Goal: Task Accomplishment & Management: Use online tool/utility

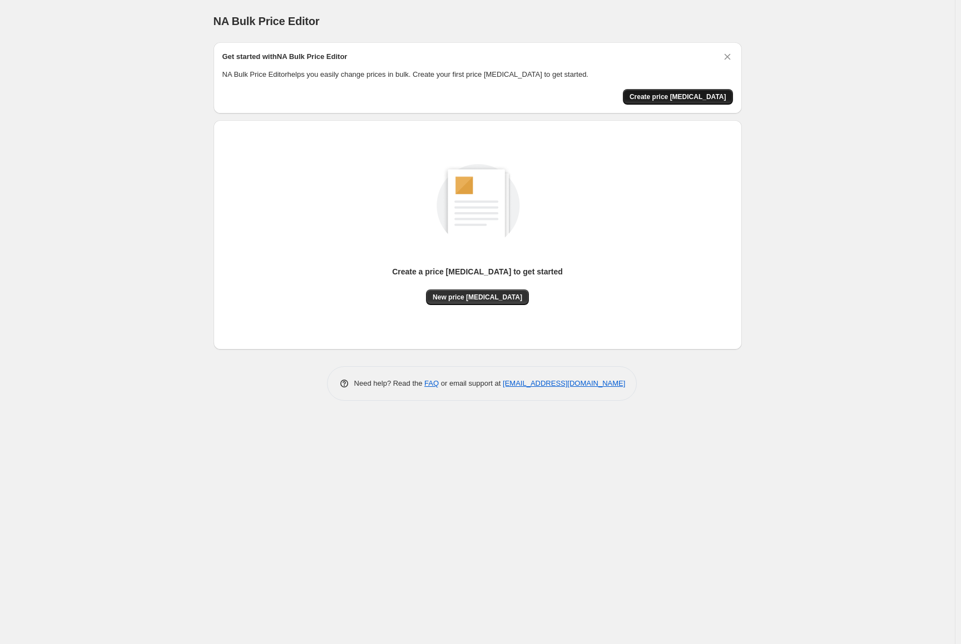
click at [660, 92] on button "Create price [MEDICAL_DATA]" at bounding box center [678, 97] width 110 height 16
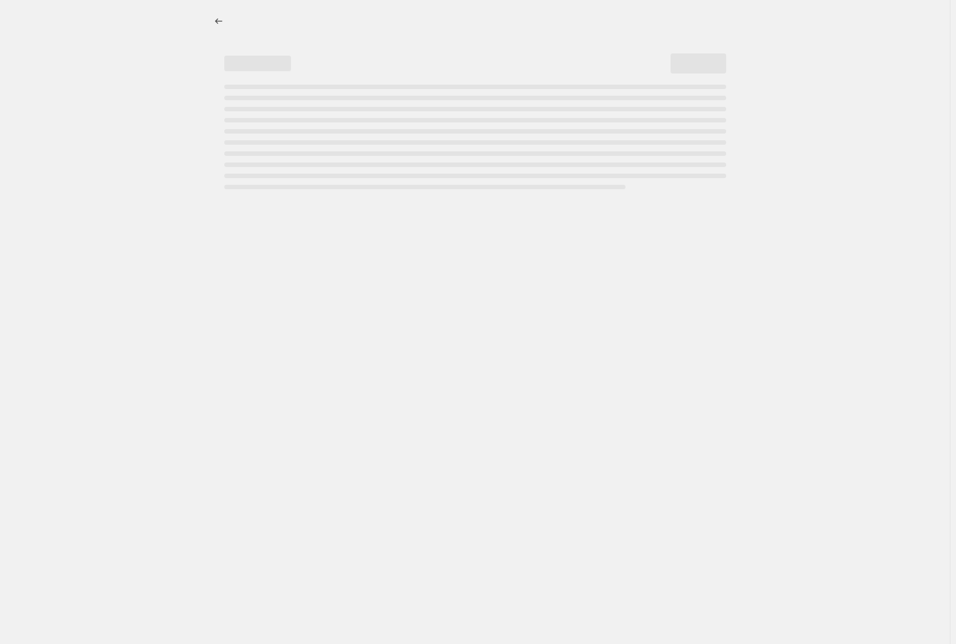
select select "percentage"
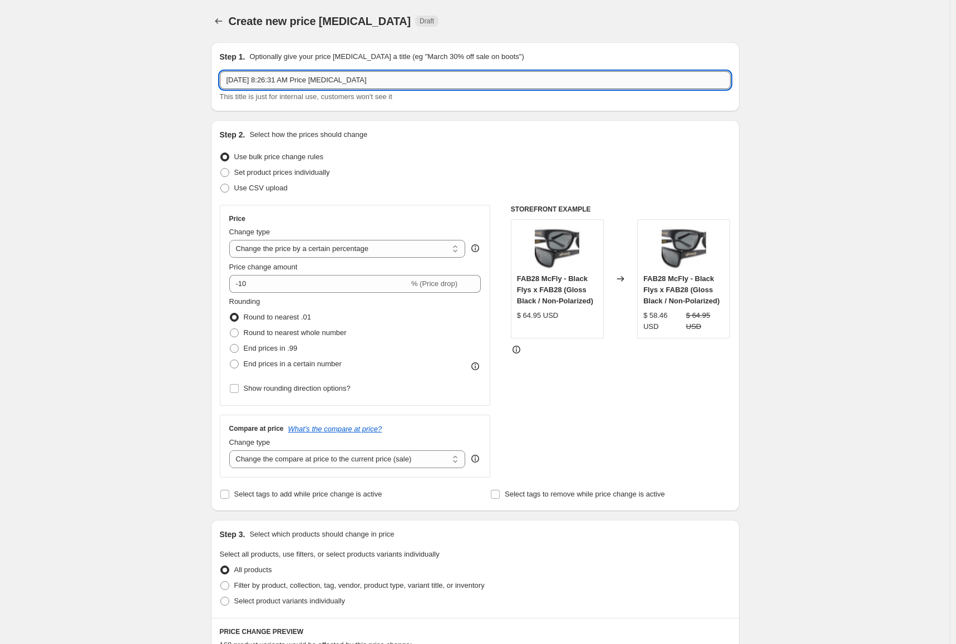
click at [389, 77] on input "Sep 27, 2025, 8:26:31 AM Price change job" at bounding box center [475, 80] width 511 height 18
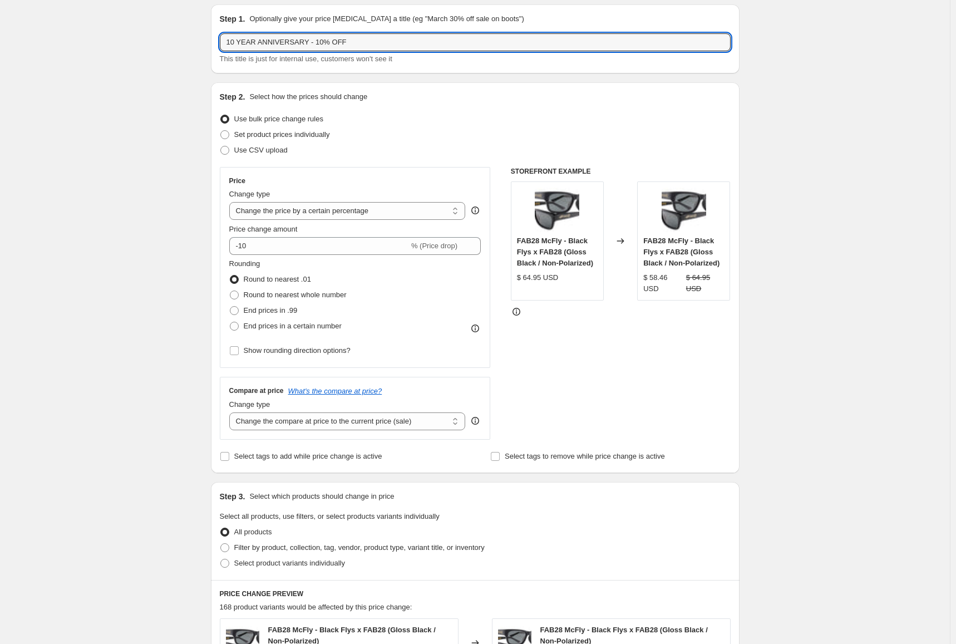
scroll to position [56, 0]
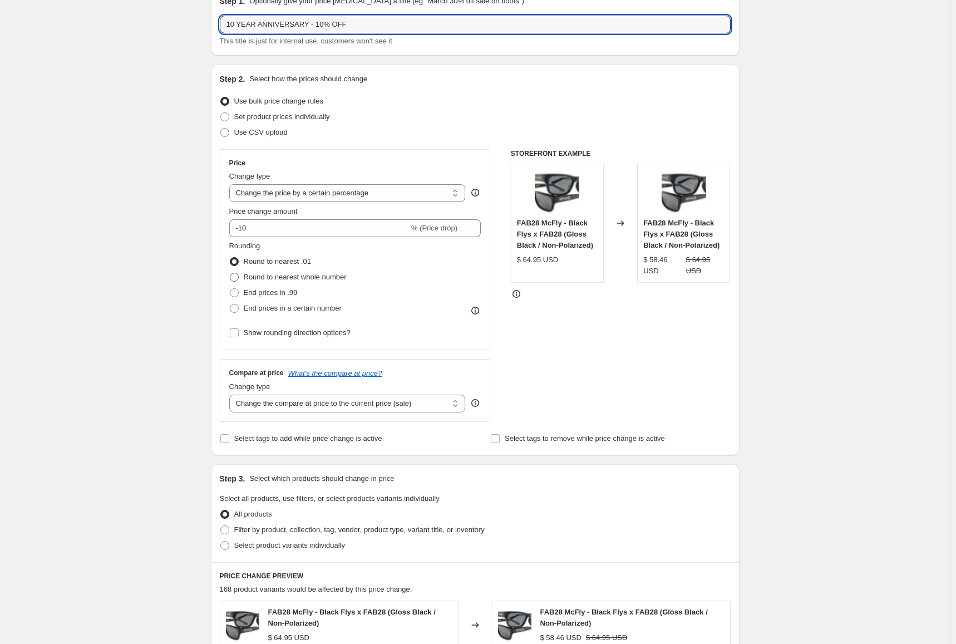
type input "10 YEAR ANNIVERSARY - 10% OFF"
click at [314, 279] on span "Round to nearest whole number" at bounding box center [295, 277] width 103 height 8
click at [230, 273] on input "Round to nearest whole number" at bounding box center [230, 273] width 1 height 1
radio input "true"
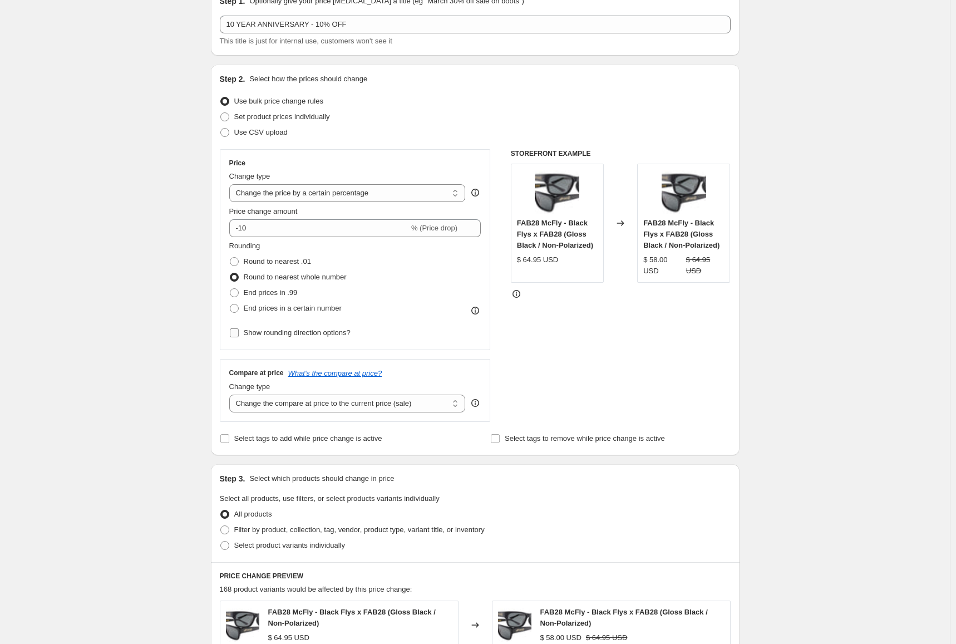
click at [324, 337] on span "Show rounding direction options?" at bounding box center [297, 332] width 107 height 8
click at [239, 337] on input "Show rounding direction options?" at bounding box center [234, 332] width 9 height 9
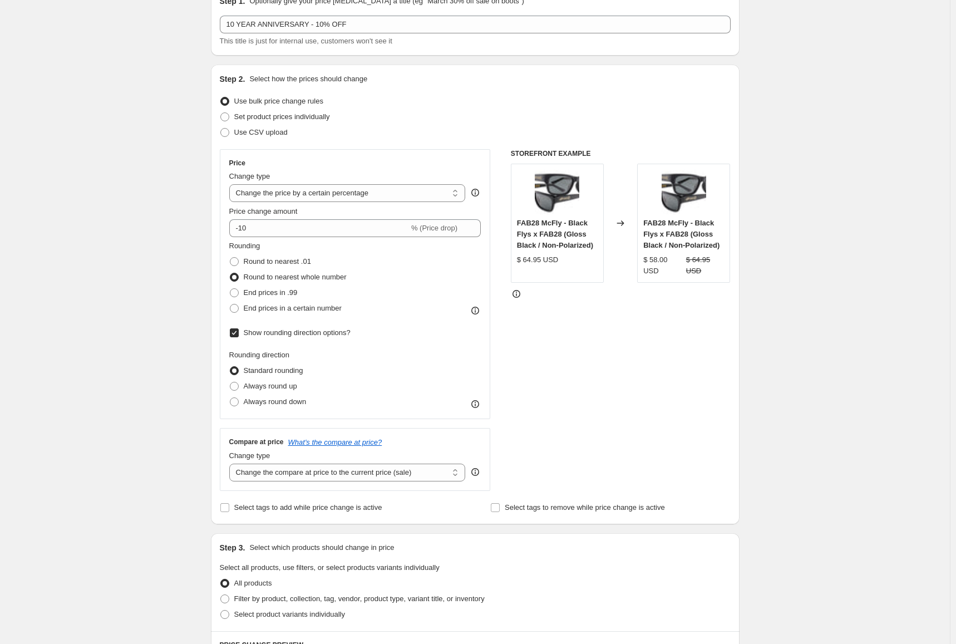
click at [324, 337] on span "Show rounding direction options?" at bounding box center [297, 332] width 107 height 8
click at [239, 337] on input "Show rounding direction options?" at bounding box center [234, 332] width 9 height 9
checkbox input "false"
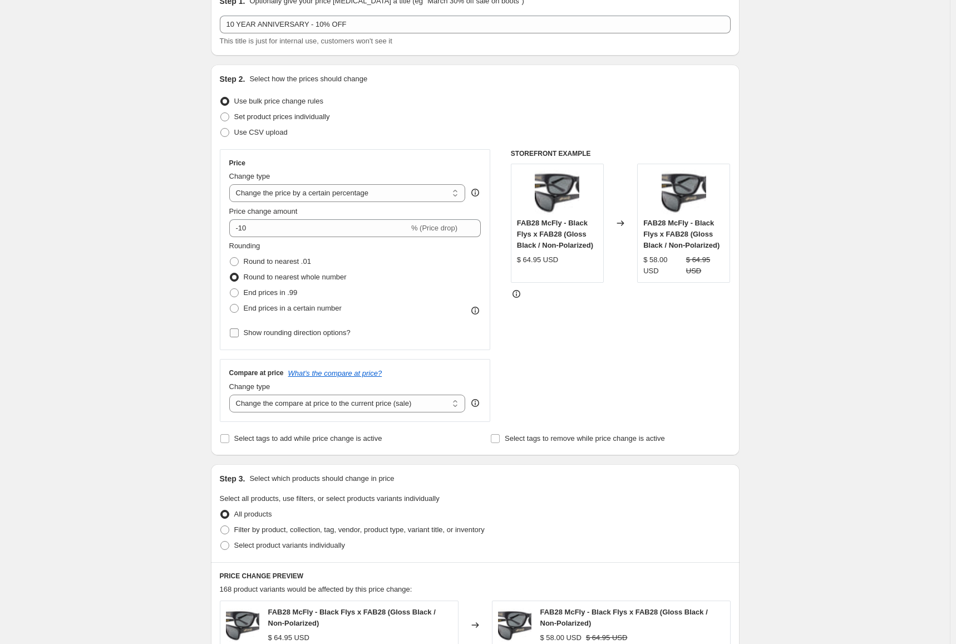
scroll to position [111, 0]
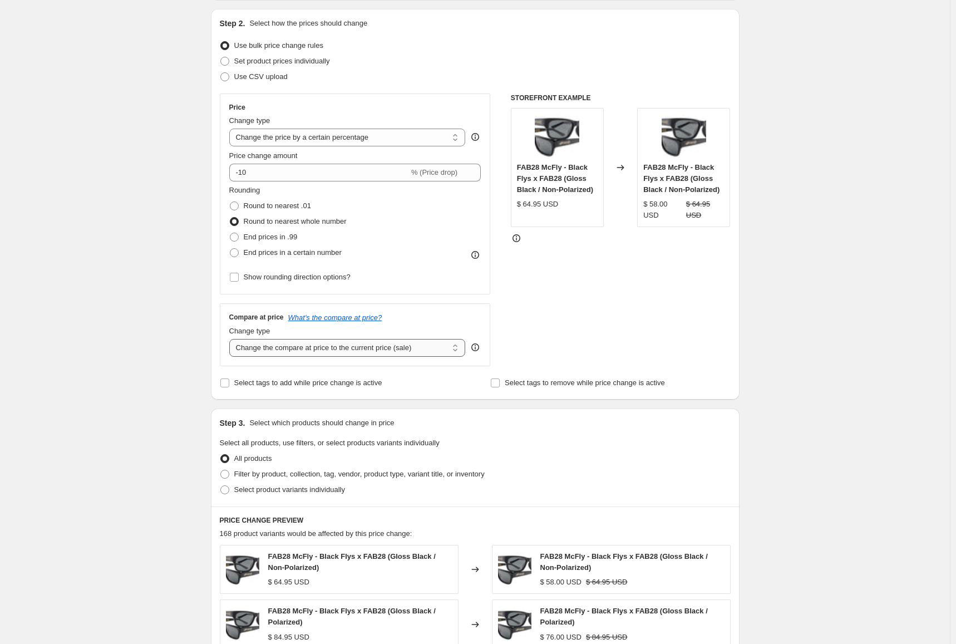
click at [300, 347] on select "Change the compare at price to the current price (sale) Change the compare at p…" at bounding box center [347, 348] width 236 height 18
click at [89, 459] on div "Create new price change job. This page is ready Create new price change job Dra…" at bounding box center [475, 452] width 950 height 1126
click at [328, 315] on icon "What's the compare at price?" at bounding box center [335, 317] width 94 height 8
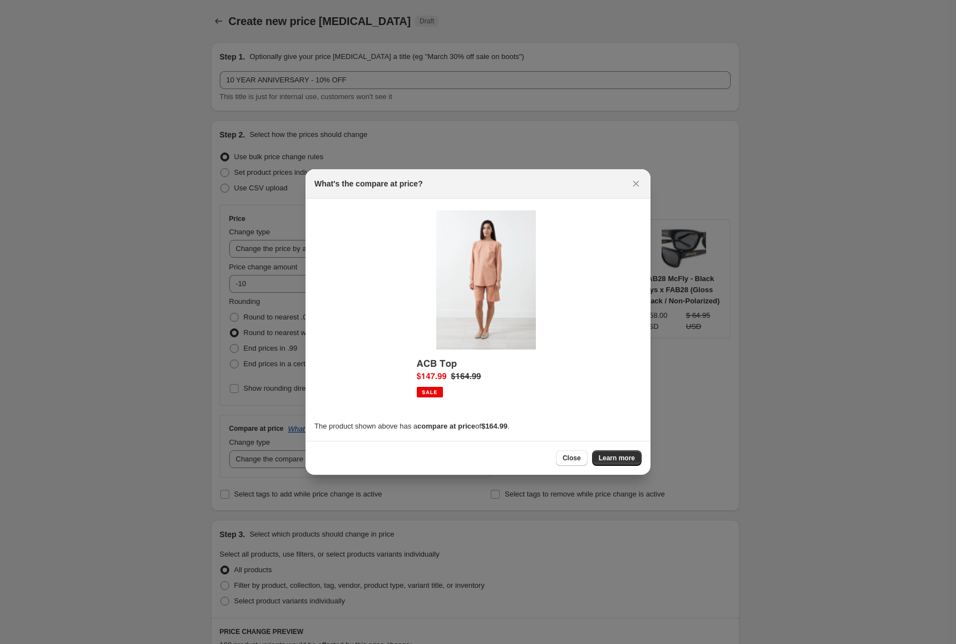
scroll to position [0, 0]
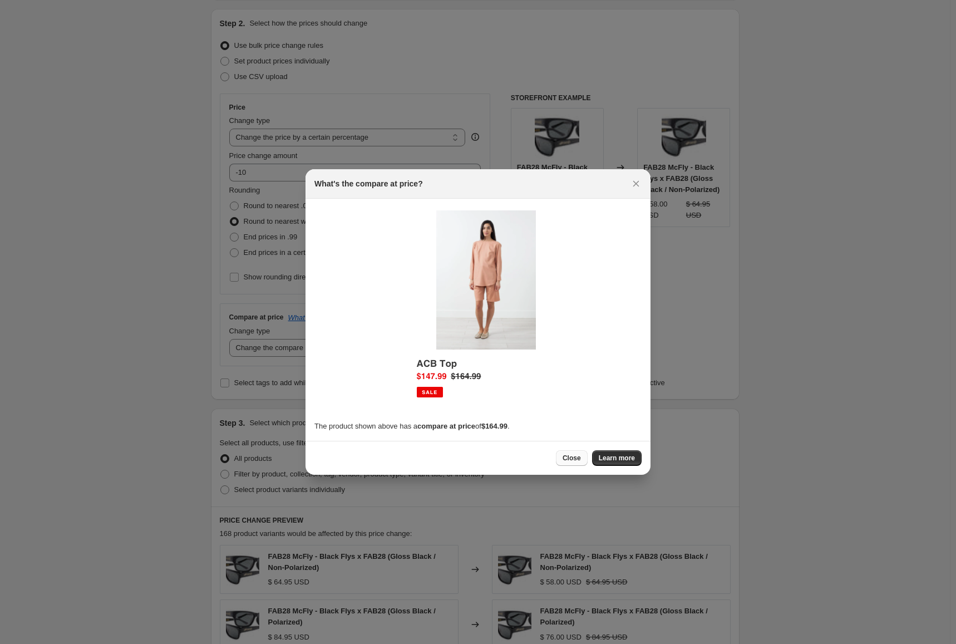
click at [559, 455] on button "Close" at bounding box center [572, 458] width 32 height 16
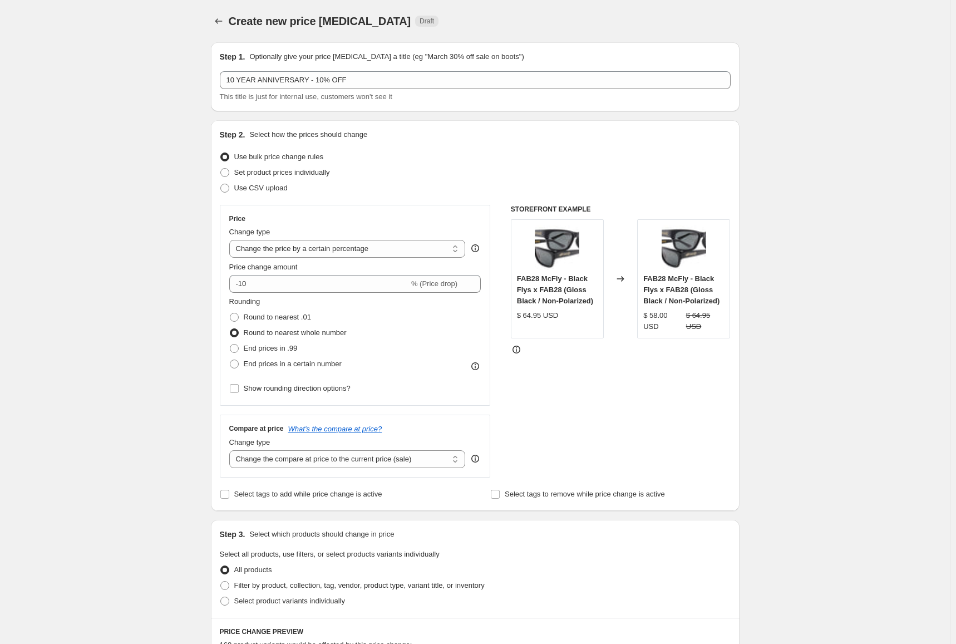
scroll to position [111, 0]
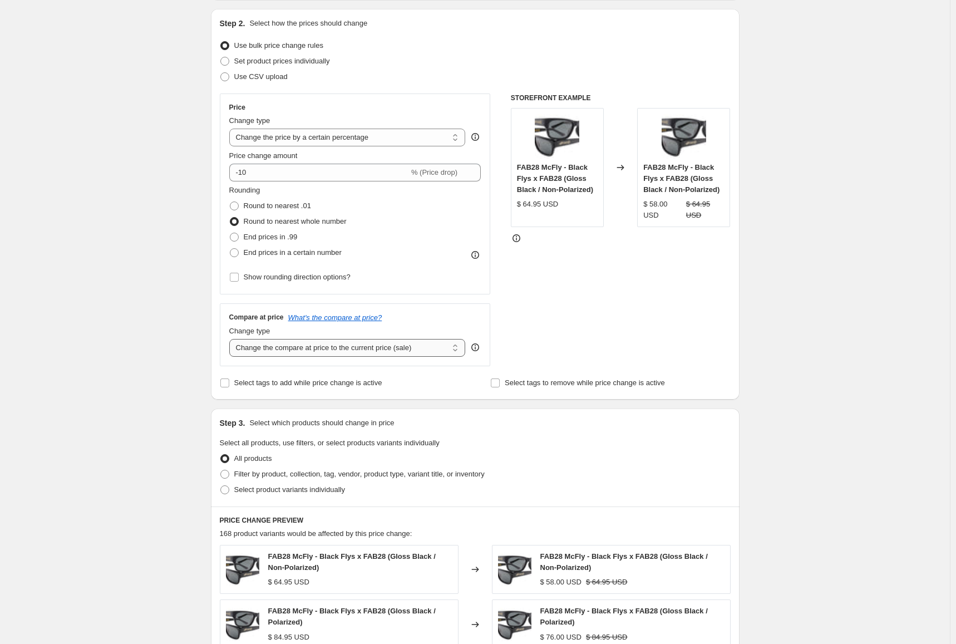
click at [342, 353] on select "Change the compare at price to the current price (sale) Change the compare at p…" at bounding box center [347, 348] width 236 height 18
click at [145, 473] on div "Create new price change job. This page is ready Create new price change job Dra…" at bounding box center [475, 452] width 950 height 1126
click at [351, 350] on select "Change the compare at price to the current price (sale) Change the compare at p…" at bounding box center [347, 348] width 236 height 18
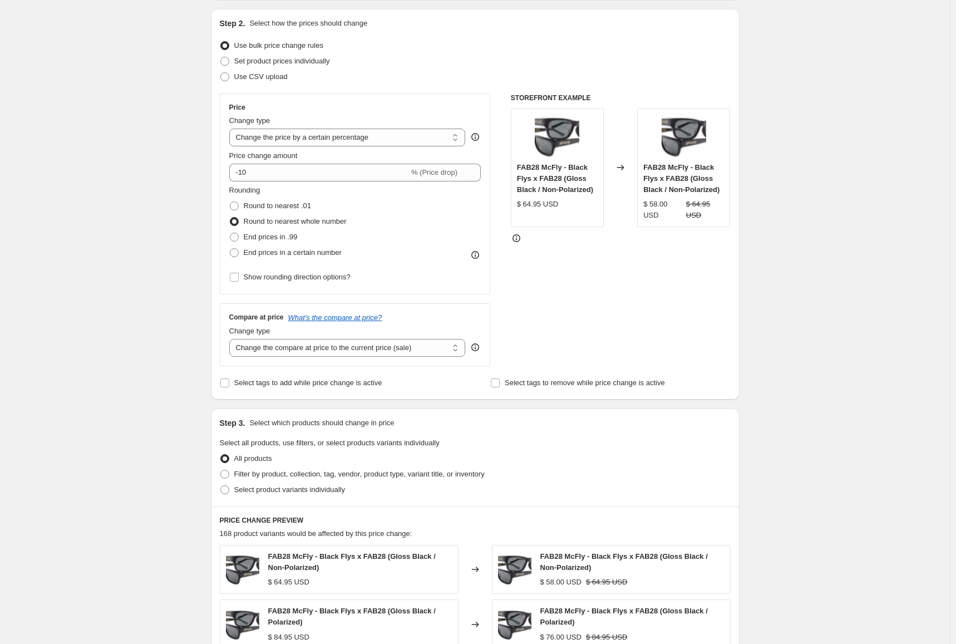
click at [185, 225] on div "Create new price change job. This page is ready Create new price change job Dra…" at bounding box center [475, 452] width 950 height 1126
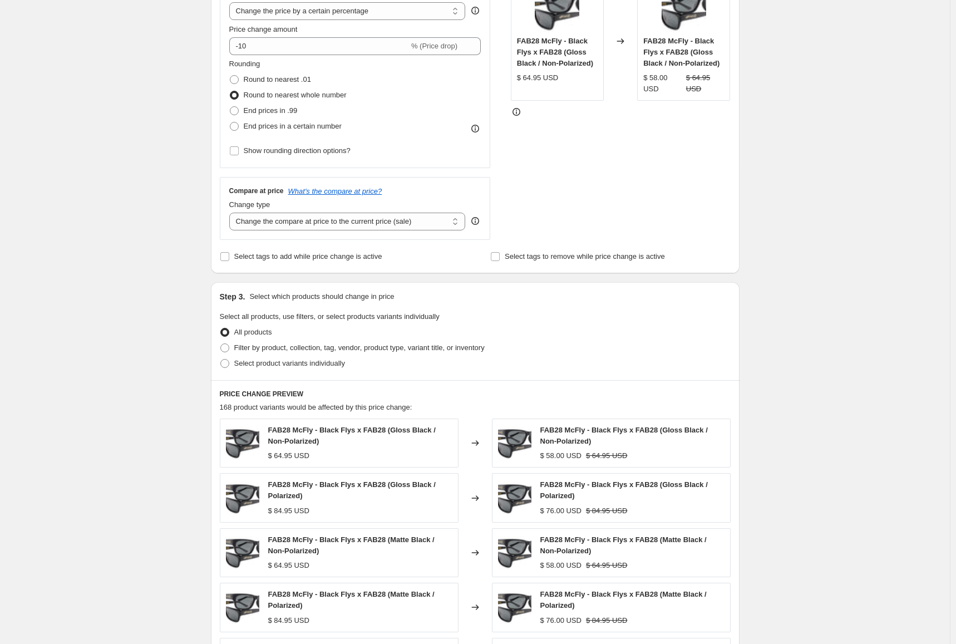
scroll to position [150, 0]
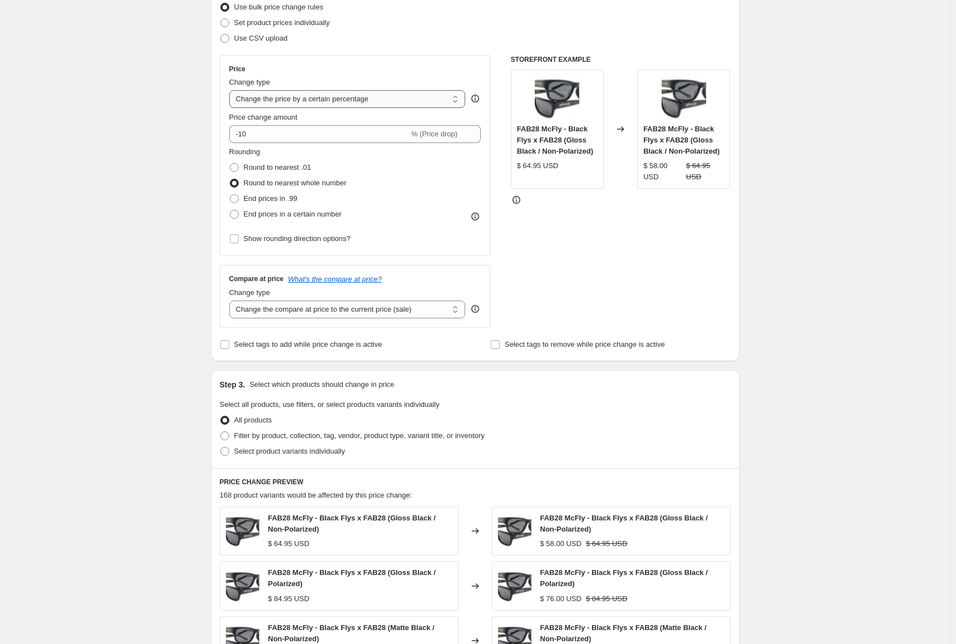
click at [334, 96] on select "Change the price to a certain amount Change the price by a certain amount Chang…" at bounding box center [347, 99] width 236 height 18
select select "pcap"
click at [231, 90] on select "Change the price to a certain amount Change the price by a certain amount Chang…" at bounding box center [347, 99] width 236 height 18
type input "-20"
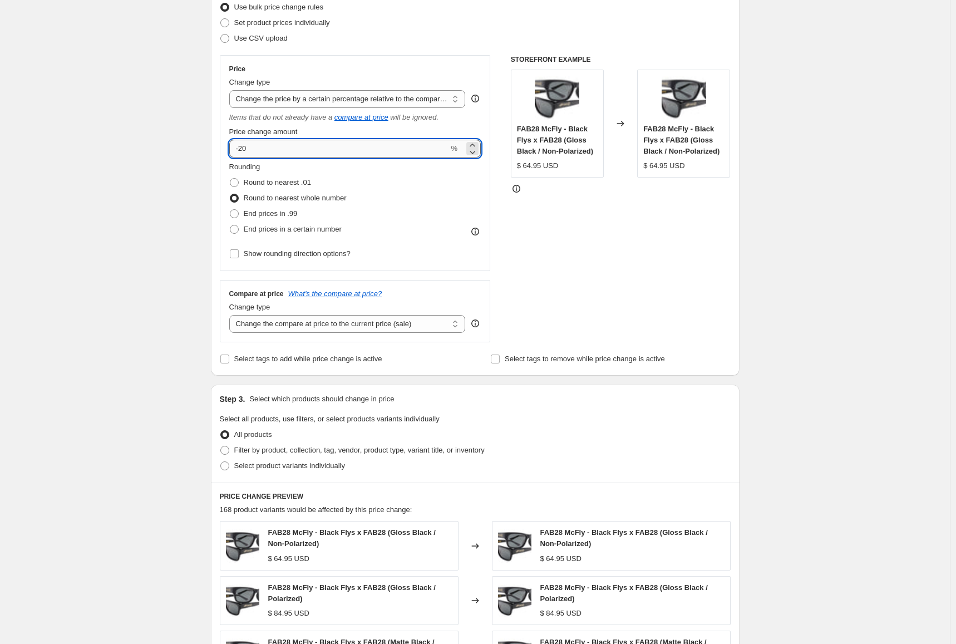
click at [323, 147] on input "-20" at bounding box center [339, 149] width 220 height 18
type input "-10"
click at [637, 261] on div "STOREFRONT EXAMPLE FAB28 McFly - Black Flys x FAB28 (Gloss Black / Non-Polarize…" at bounding box center [621, 198] width 220 height 287
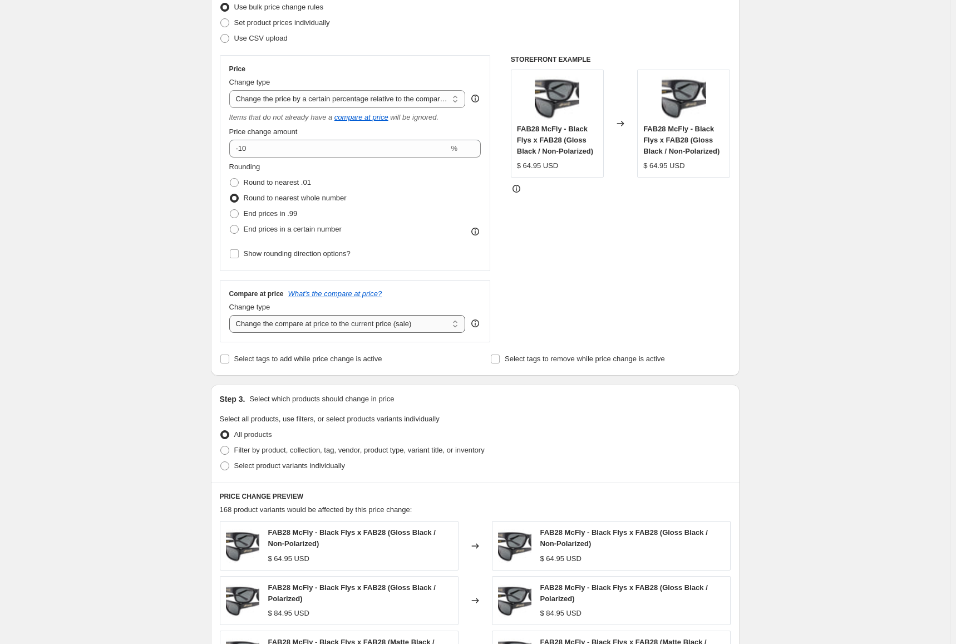
click at [414, 327] on select "Change the compare at price to the current price (sale) Change the compare at p…" at bounding box center [347, 324] width 236 height 18
click at [342, 322] on select "Change the compare at price to the current price (sale) Change the compare at p…" at bounding box center [347, 324] width 236 height 18
select select "no_change"
click at [231, 315] on select "Change the compare at price to the current price (sale) Change the compare at p…" at bounding box center [347, 324] width 236 height 18
click at [155, 347] on div "Create new price change job. This page is ready Create new price change job Dra…" at bounding box center [475, 420] width 950 height 1141
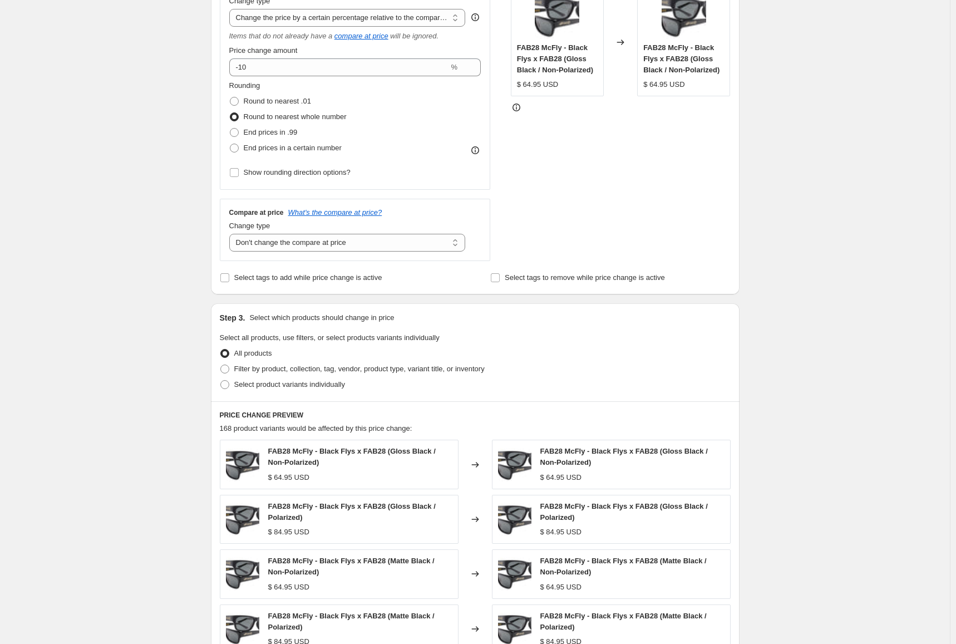
scroll to position [261, 0]
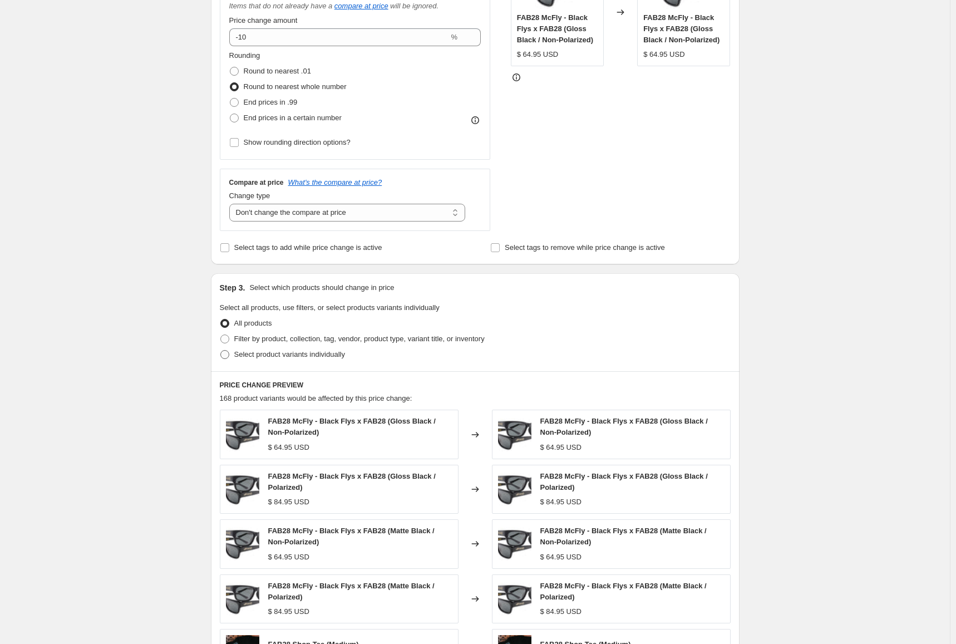
click at [227, 353] on span at bounding box center [224, 354] width 9 height 9
click at [221, 350] on input "Select product variants individually" at bounding box center [220, 350] width 1 height 1
radio input "true"
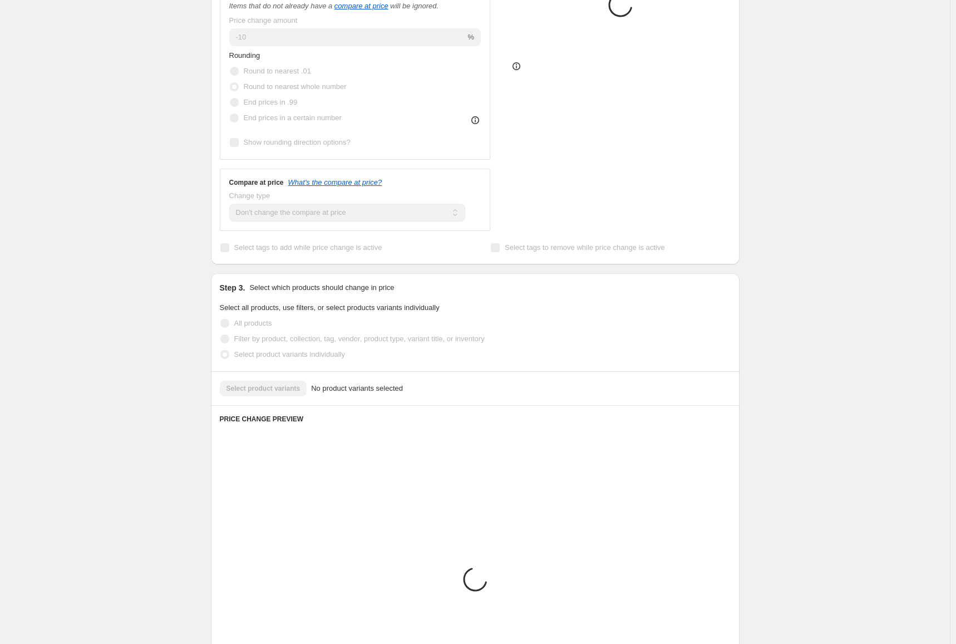
scroll to position [237, 0]
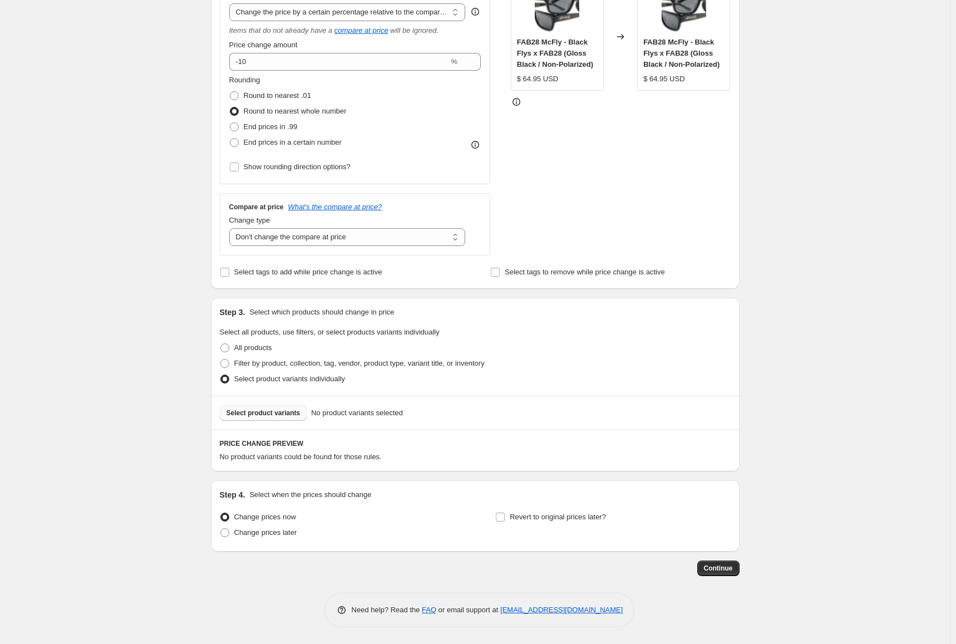
click at [247, 413] on span "Select product variants" at bounding box center [263, 412] width 74 height 9
click at [242, 410] on span "Select product variants" at bounding box center [263, 412] width 74 height 9
click at [84, 243] on div "Create new price change job. This page is ready Create new price change job Dra…" at bounding box center [475, 204] width 950 height 880
click at [259, 414] on span "Select product variants" at bounding box center [263, 412] width 74 height 9
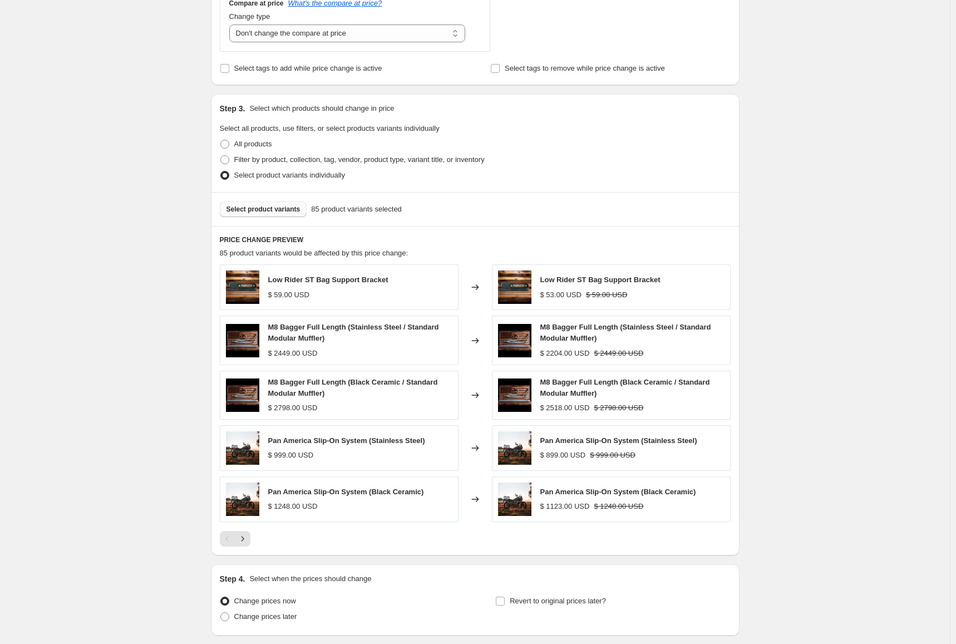
scroll to position [459, 0]
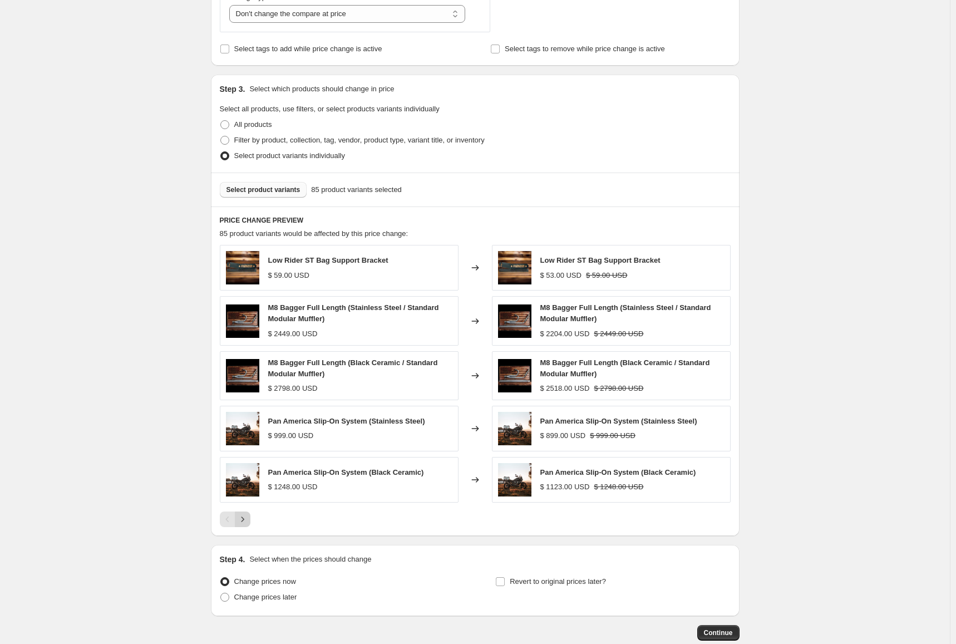
click at [246, 525] on icon "Next" at bounding box center [242, 518] width 11 height 11
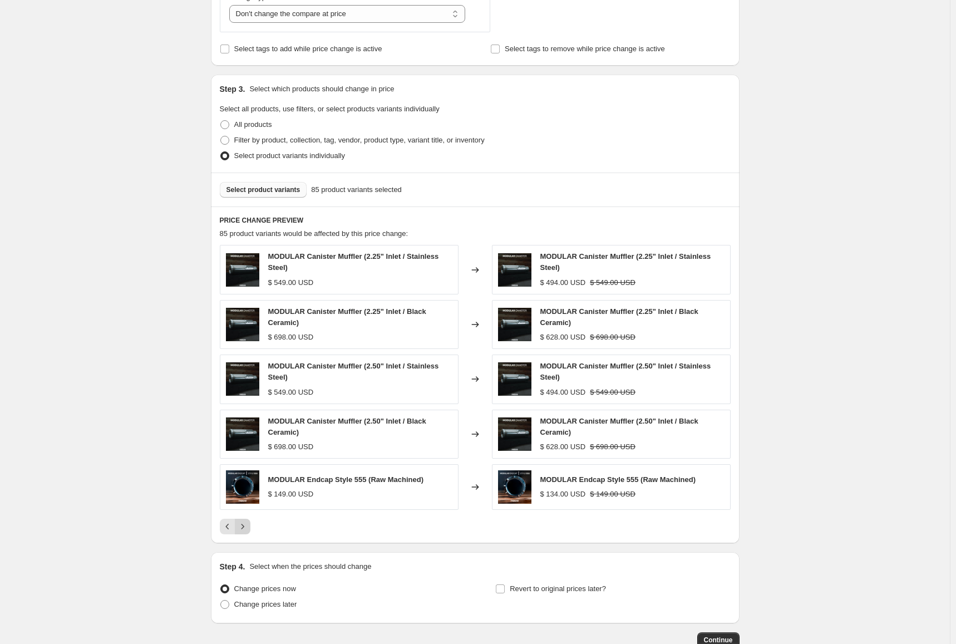
click at [244, 526] on icon "Next" at bounding box center [242, 525] width 3 height 5
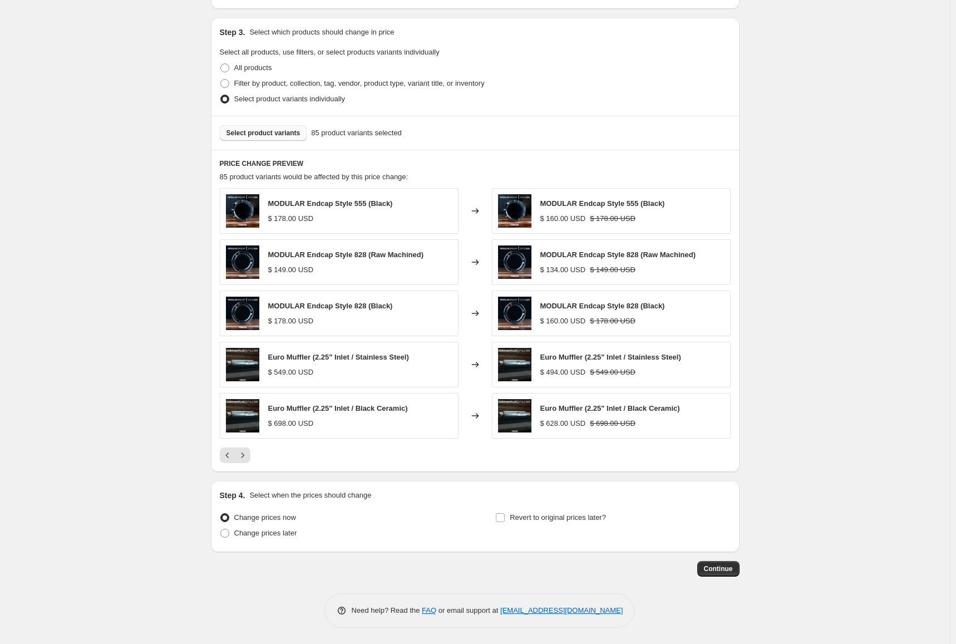
scroll to position [517, 0]
click at [708, 568] on span "Continue" at bounding box center [718, 567] width 29 height 9
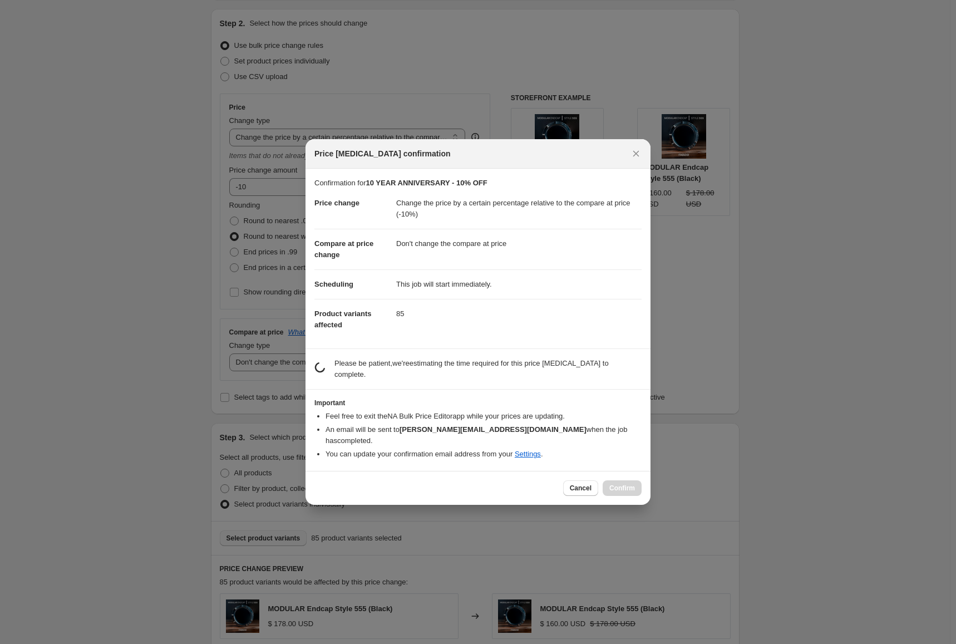
scroll to position [0, 0]
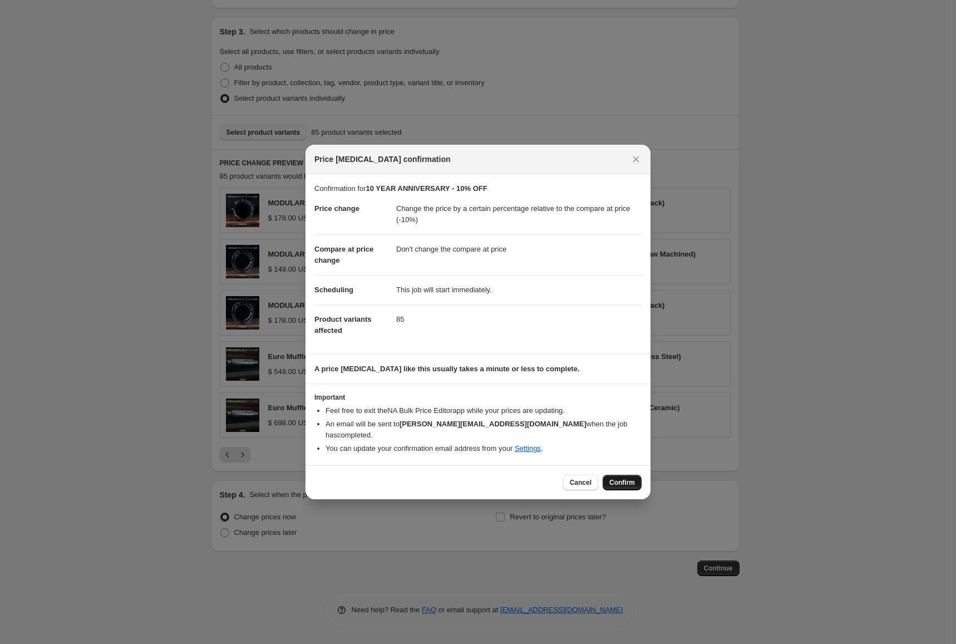
click at [627, 478] on span "Confirm" at bounding box center [622, 482] width 26 height 9
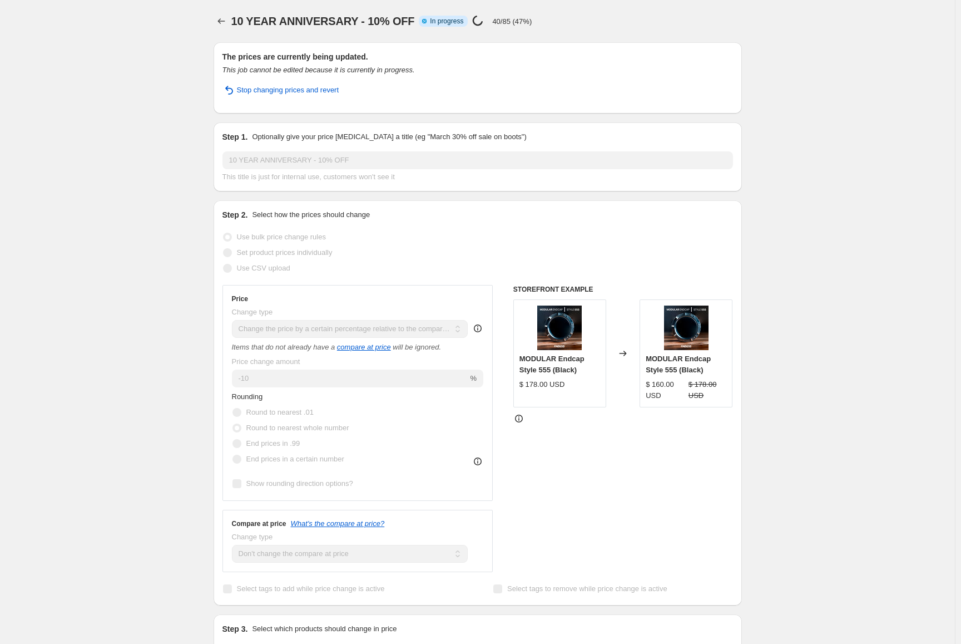
select select "pcap"
select select "no_change"
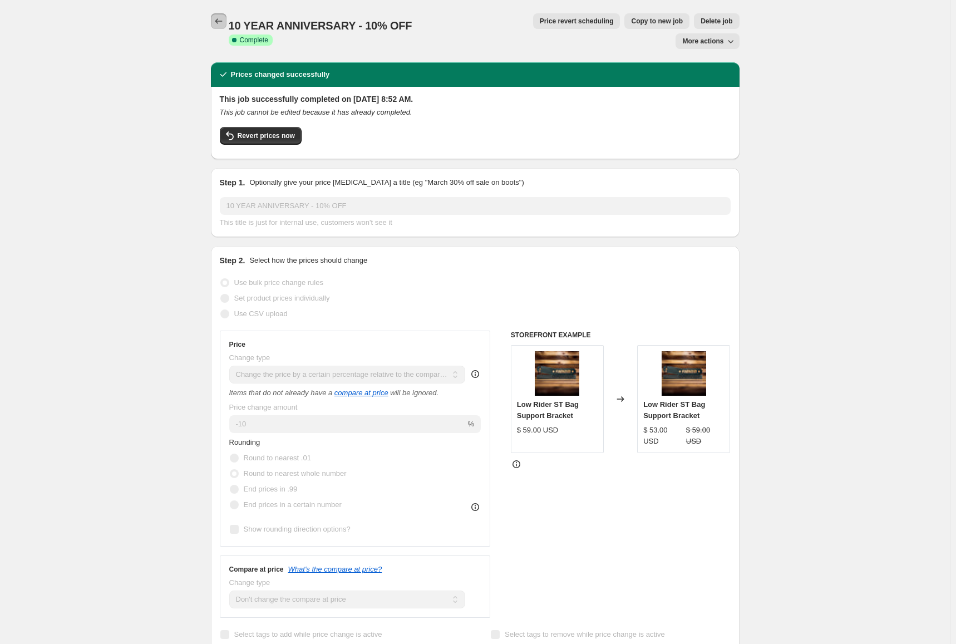
click at [219, 21] on icon "Price change jobs" at bounding box center [218, 21] width 7 height 6
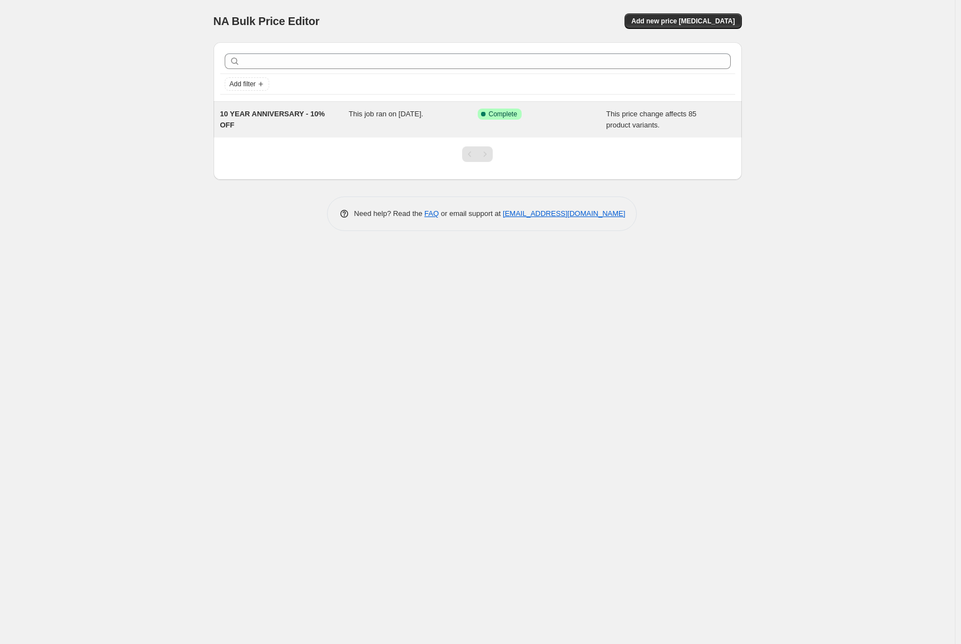
click at [258, 115] on span "10 YEAR ANNIVERSARY - 10% OFF" at bounding box center [272, 119] width 105 height 19
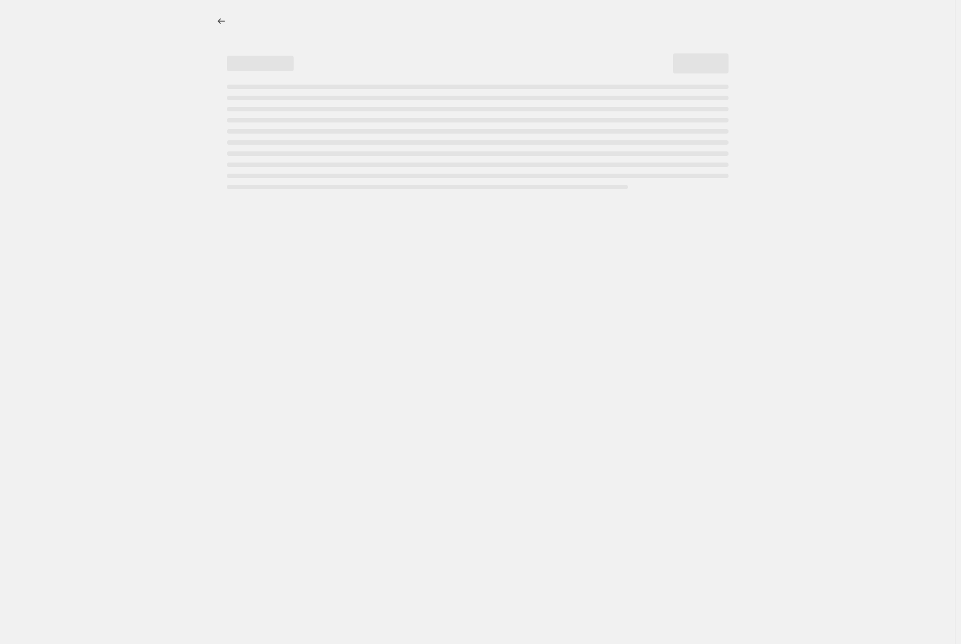
select select "pcap"
select select "no_change"
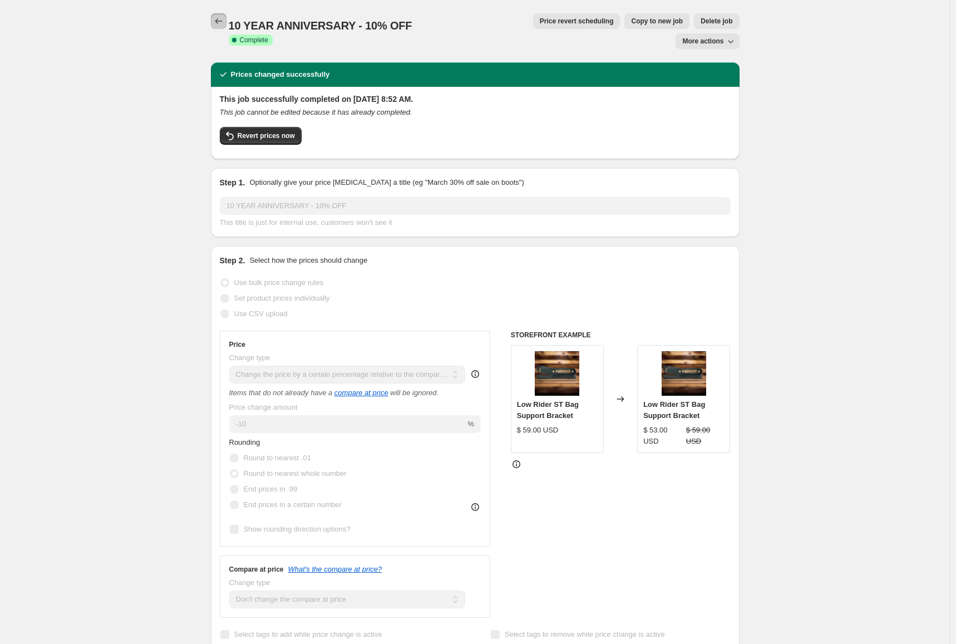
click at [220, 22] on icon "Price change jobs" at bounding box center [218, 21] width 11 height 11
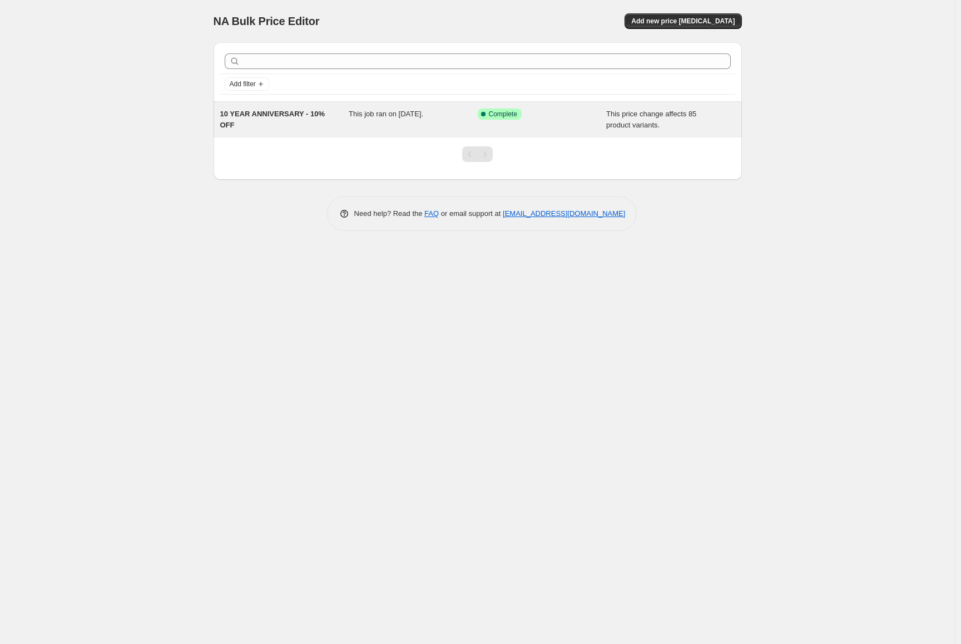
drag, startPoint x: 562, startPoint y: 126, endPoint x: 552, endPoint y: 124, distance: 9.6
click at [552, 124] on div "Success Complete Complete" at bounding box center [542, 119] width 129 height 22
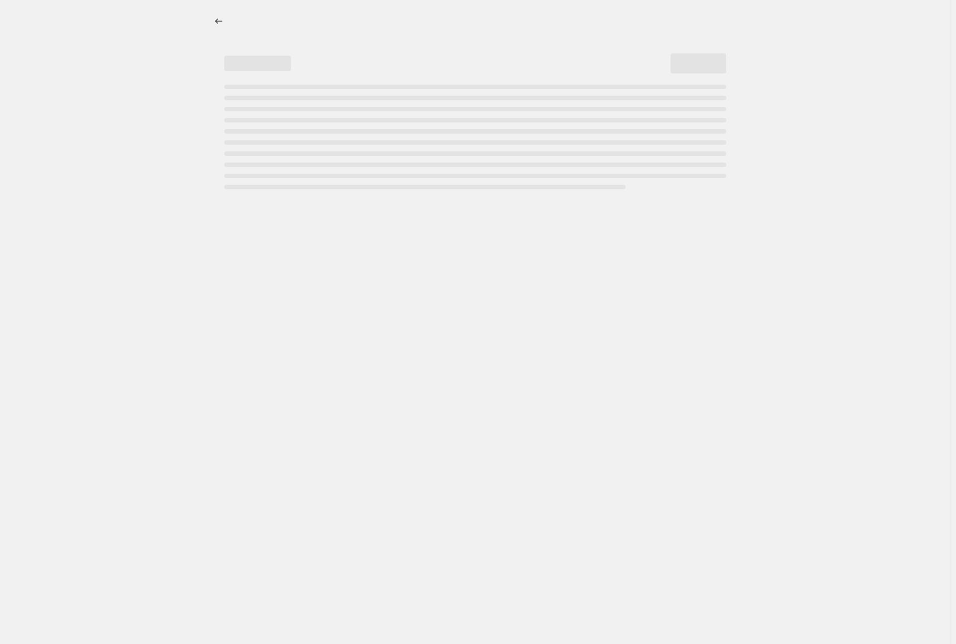
select select "pcap"
select select "no_change"
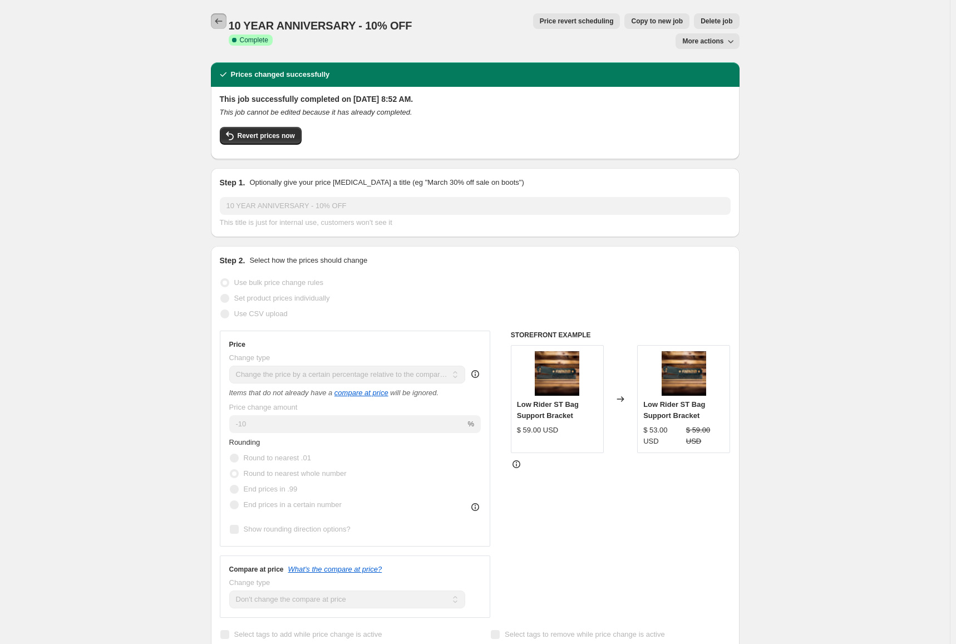
click at [224, 21] on icon "Price change jobs" at bounding box center [218, 21] width 11 height 11
